Goal: Task Accomplishment & Management: Use online tool/utility

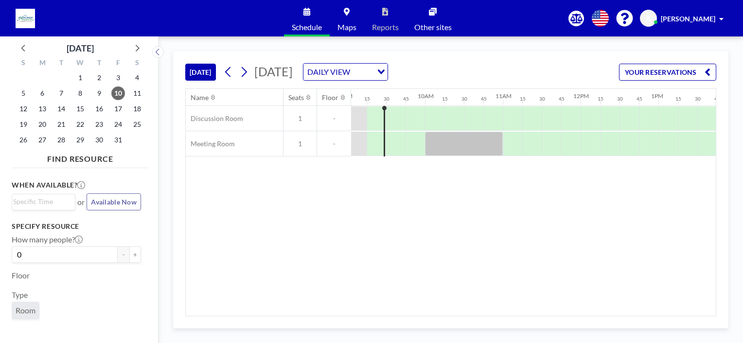
scroll to position [0, 696]
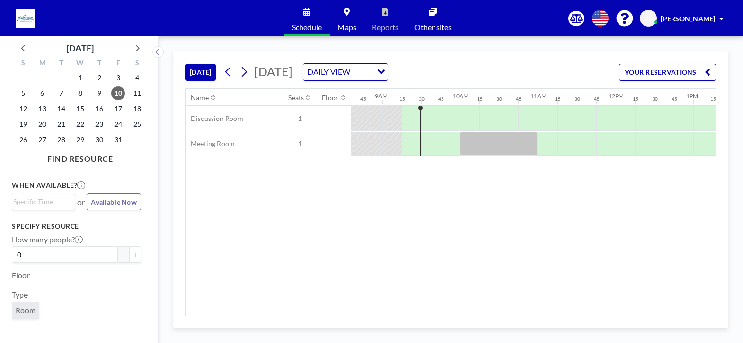
scroll to position [0, 700]
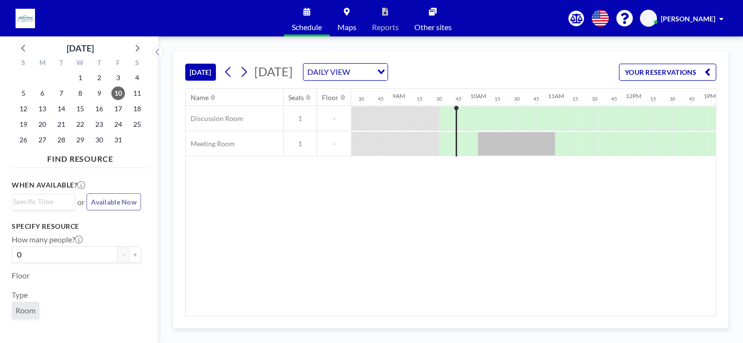
scroll to position [0, 685]
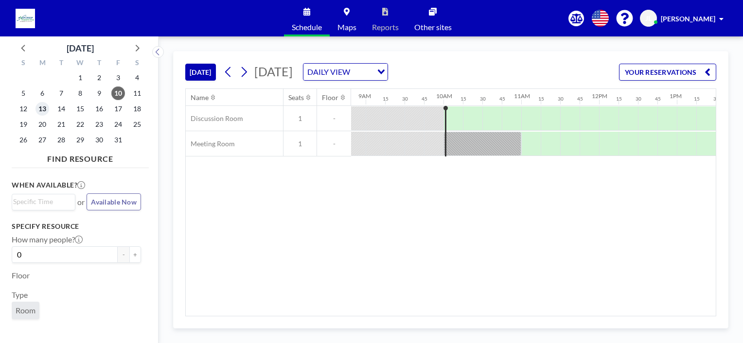
click at [39, 110] on span "13" at bounding box center [42, 109] width 14 height 14
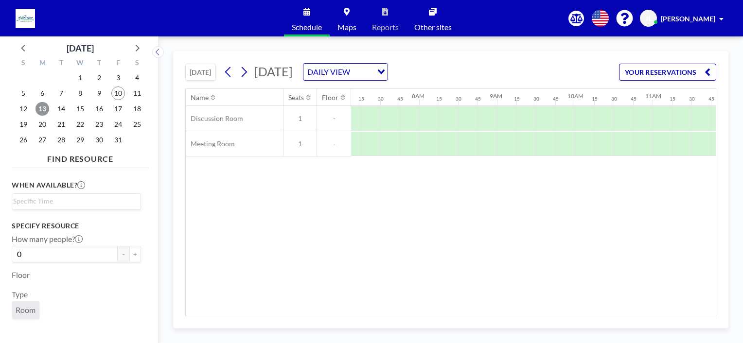
scroll to position [0, 546]
click at [60, 108] on span "14" at bounding box center [61, 109] width 14 height 14
click at [80, 112] on span "15" at bounding box center [80, 109] width 14 height 14
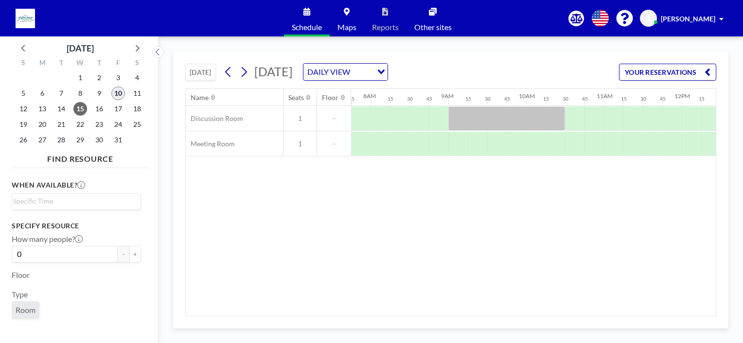
click at [119, 89] on span "10" at bounding box center [118, 94] width 14 height 14
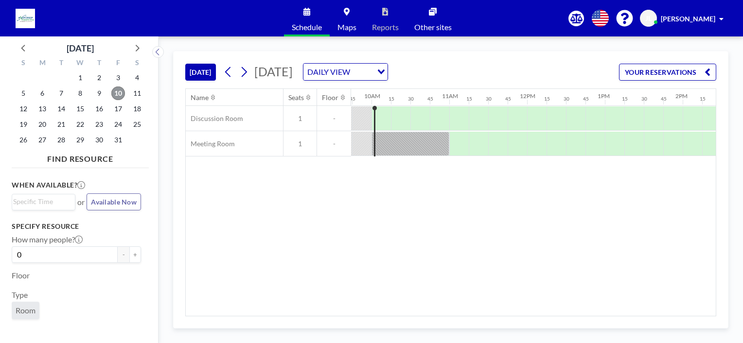
scroll to position [0, 758]
